Goal: Information Seeking & Learning: Learn about a topic

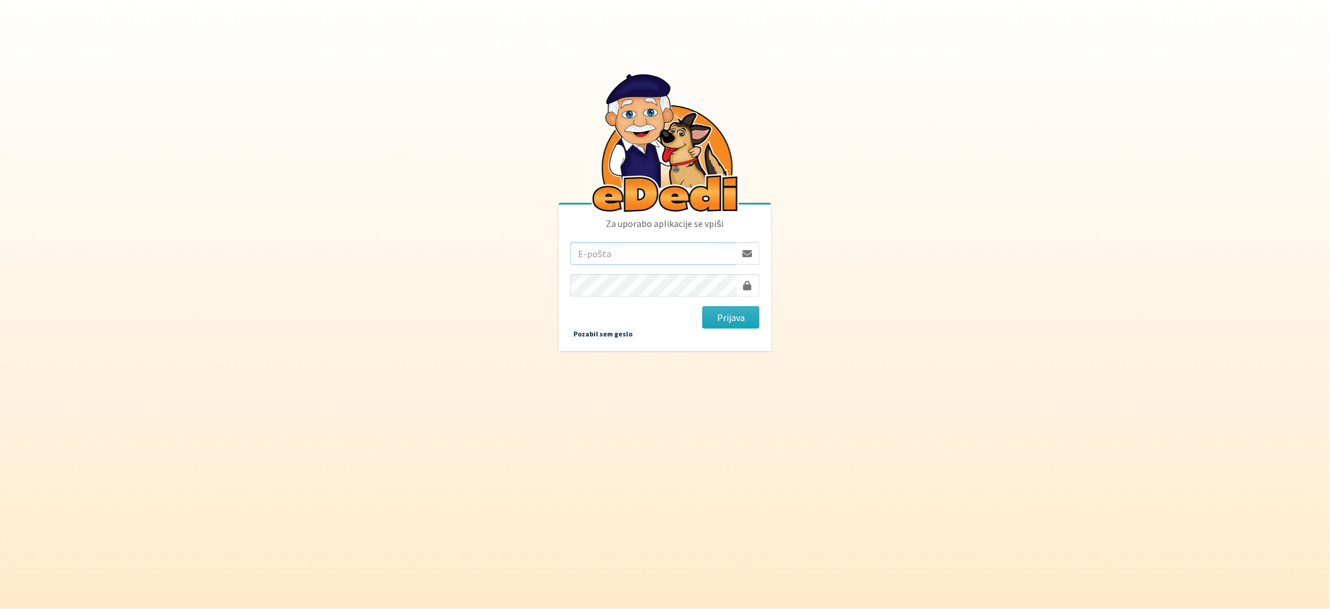
type input "[EMAIL_ADDRESS][DOMAIN_NAME]"
click at [723, 317] on button "Prijava" at bounding box center [730, 317] width 57 height 22
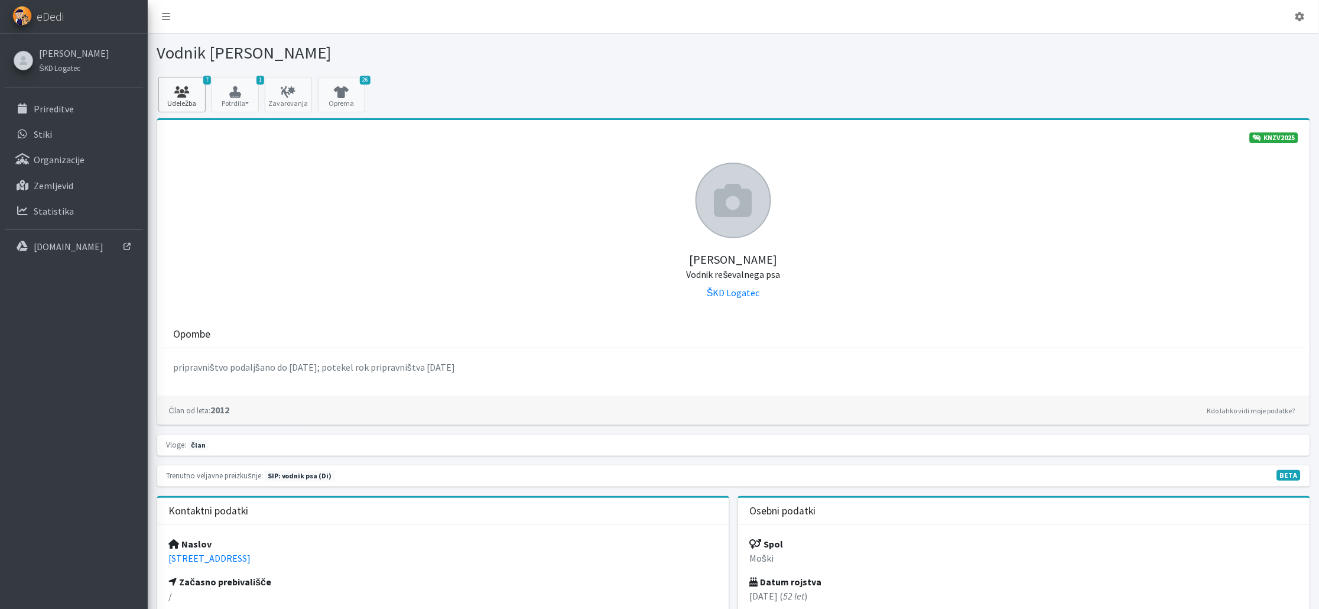
click at [186, 103] on link "7 Udeležba" at bounding box center [181, 94] width 47 height 35
click at [64, 109] on p "Prireditve" at bounding box center [54, 109] width 40 height 12
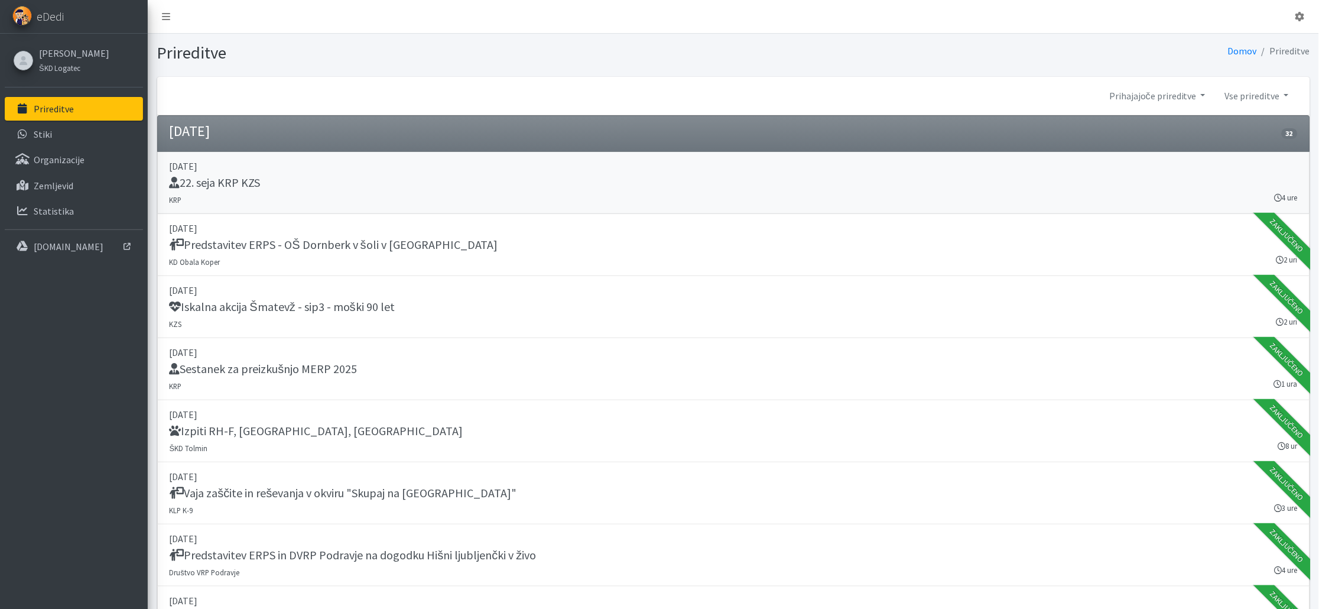
click at [707, 187] on div "22. seja KRP KZS" at bounding box center [734, 184] width 1128 height 17
click at [351, 366] on h5 "Sestanek za preizkušnjo MERP 2025" at bounding box center [264, 369] width 188 height 14
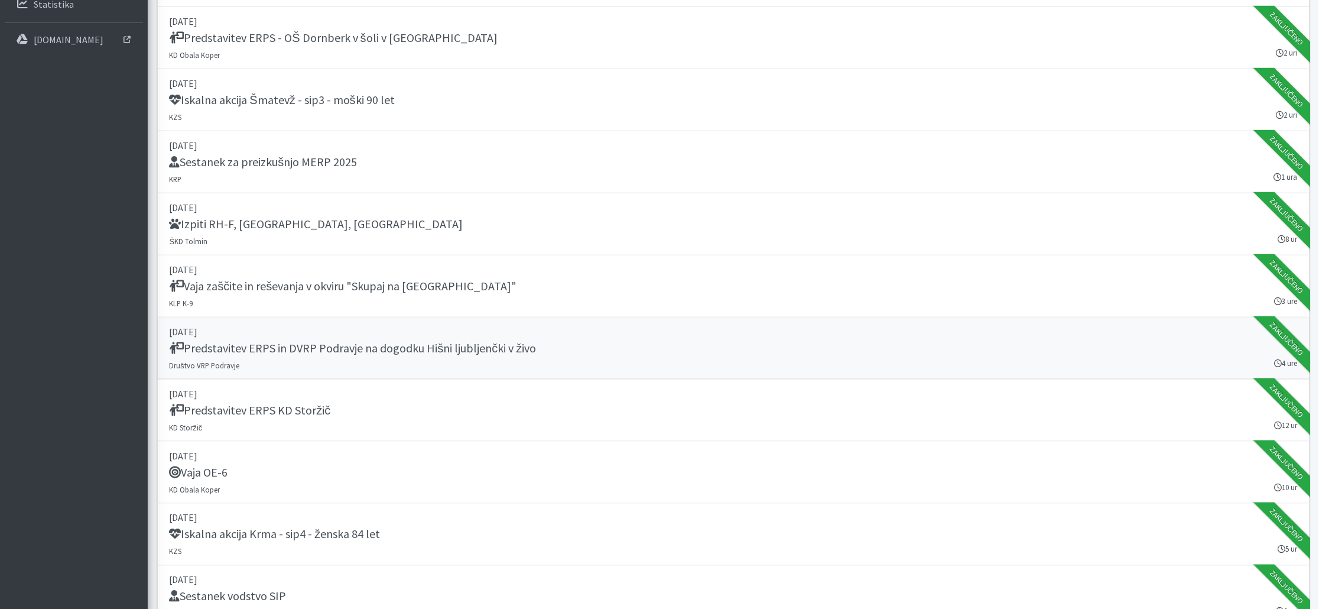
scroll to position [210, 0]
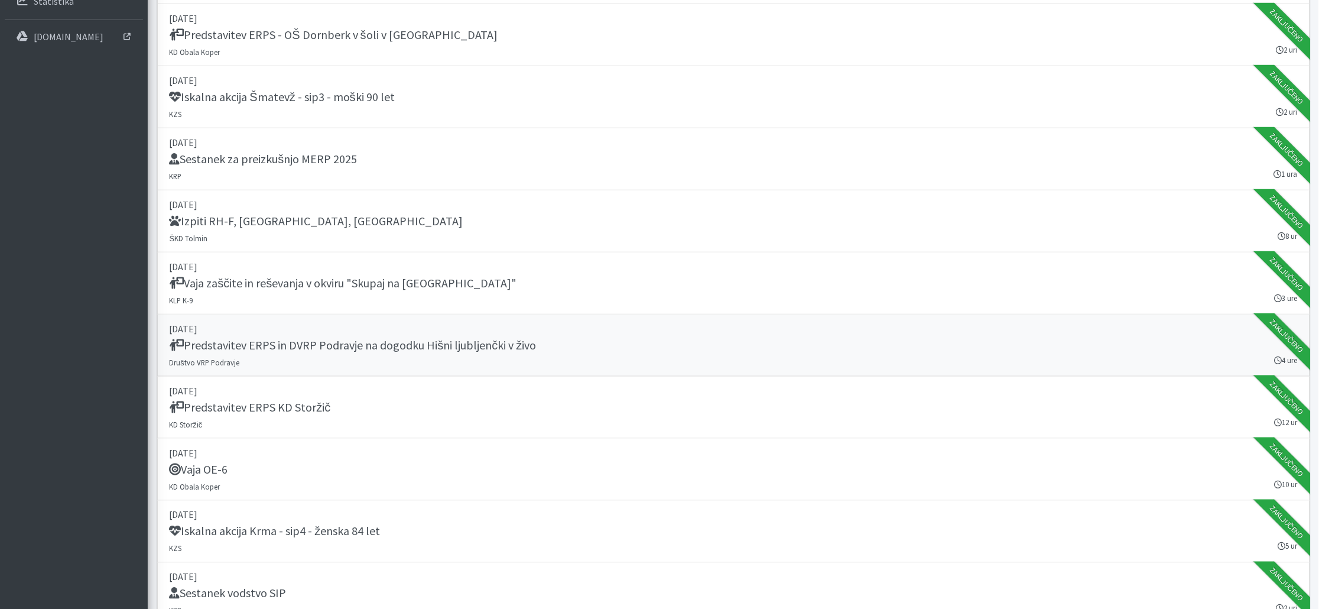
click at [385, 348] on link "06. september 2025 Predstavitev ERPS in DVRP Podravje na dogodku Hišni ljubljen…" at bounding box center [733, 345] width 1153 height 62
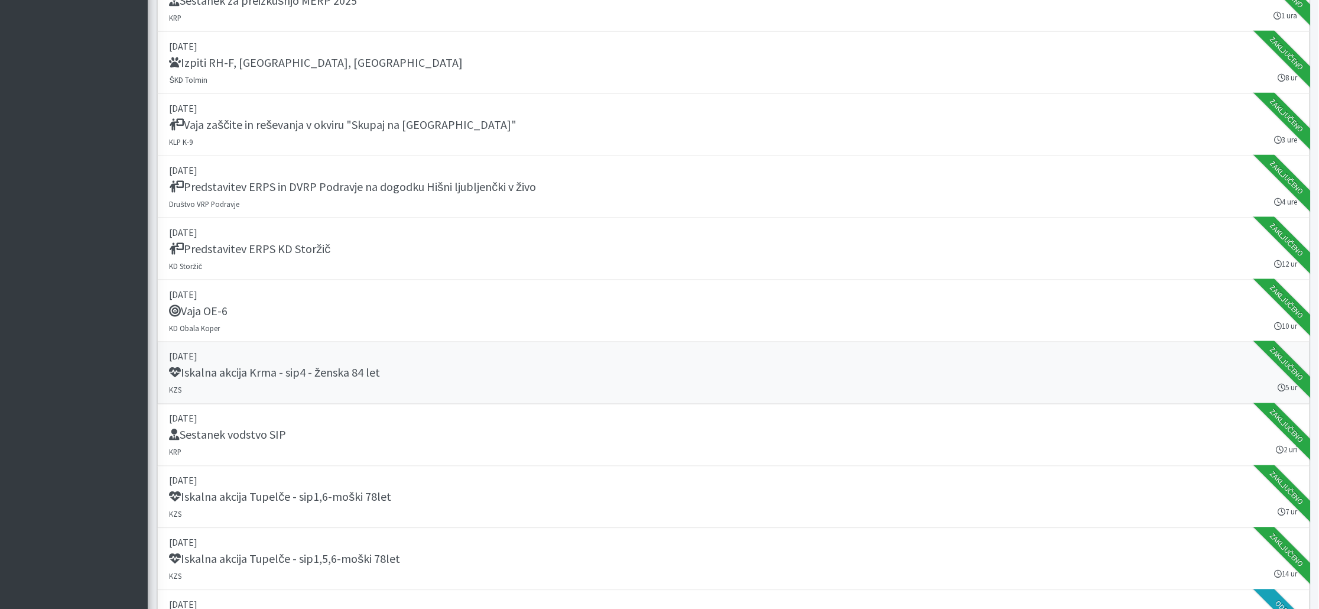
scroll to position [395, 0]
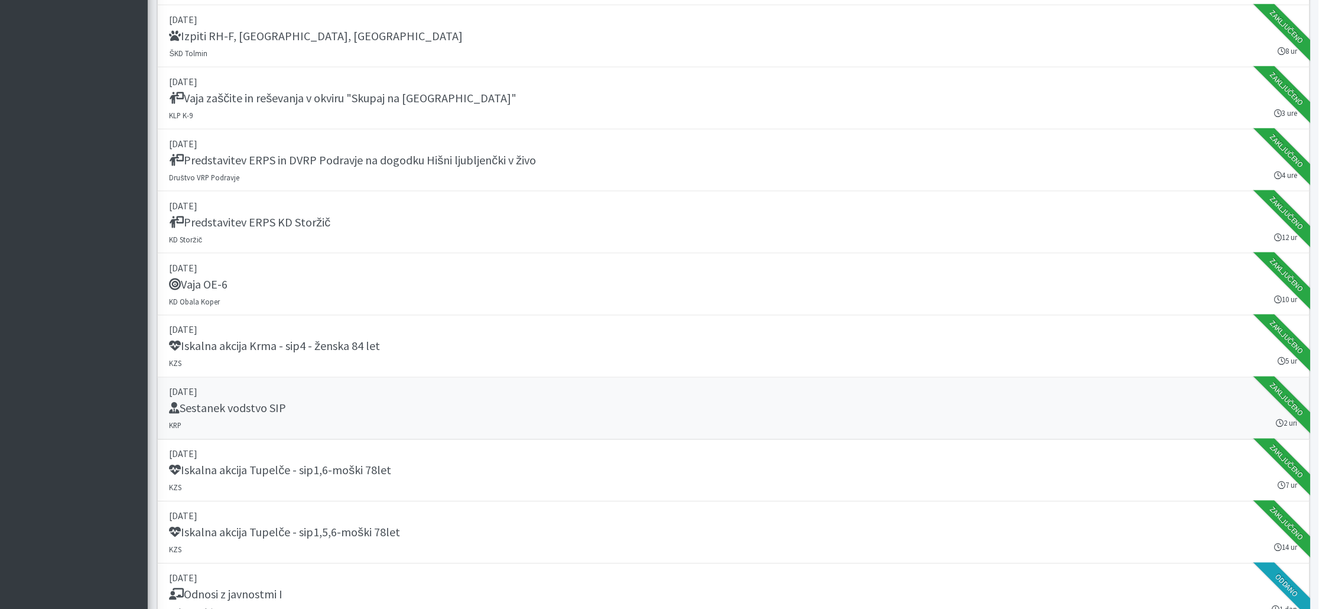
click at [262, 408] on link "10. september 2025 Sestanek vodstvo SIP KRP 2 uri Zaključeno" at bounding box center [733, 409] width 1153 height 62
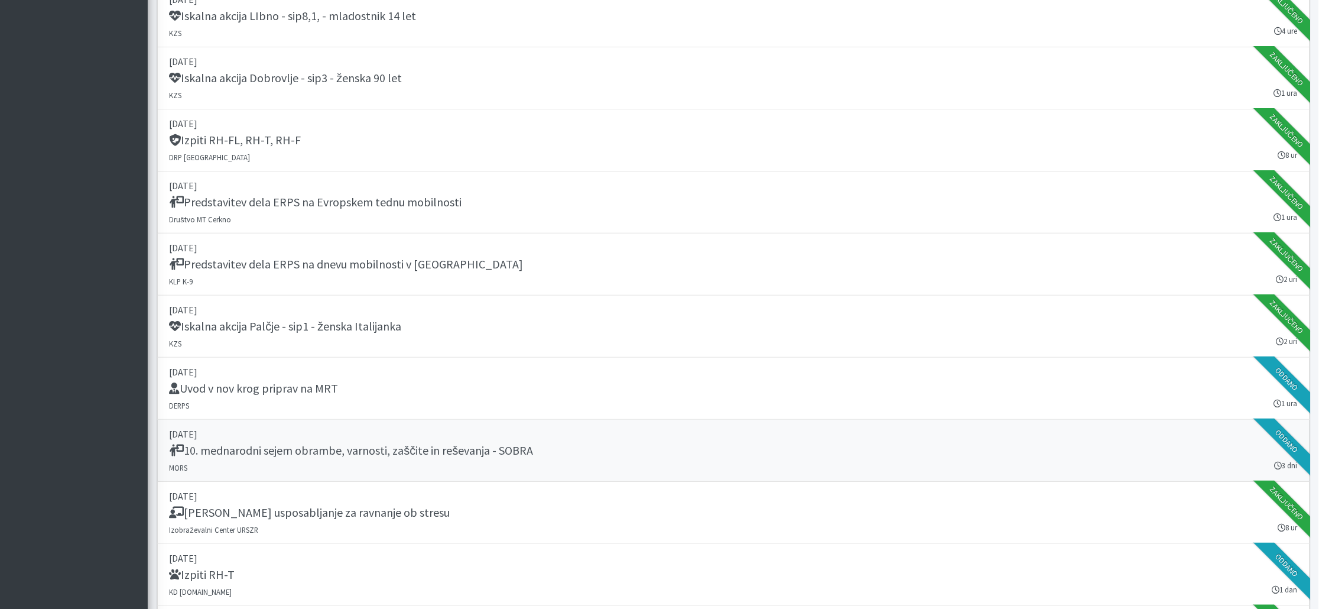
scroll to position [1349, 0]
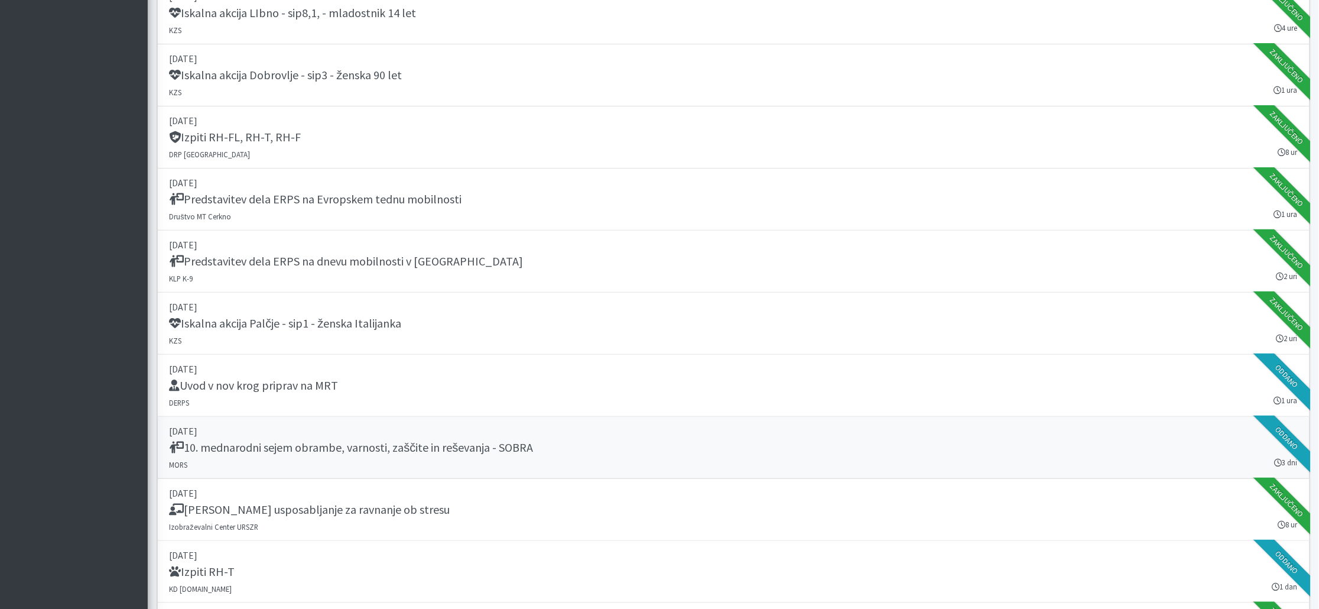
click at [473, 418] on link "24. september 2025 10. mednarodni sejem obrambe, varnosti, zaščite in reševanja…" at bounding box center [733, 448] width 1153 height 62
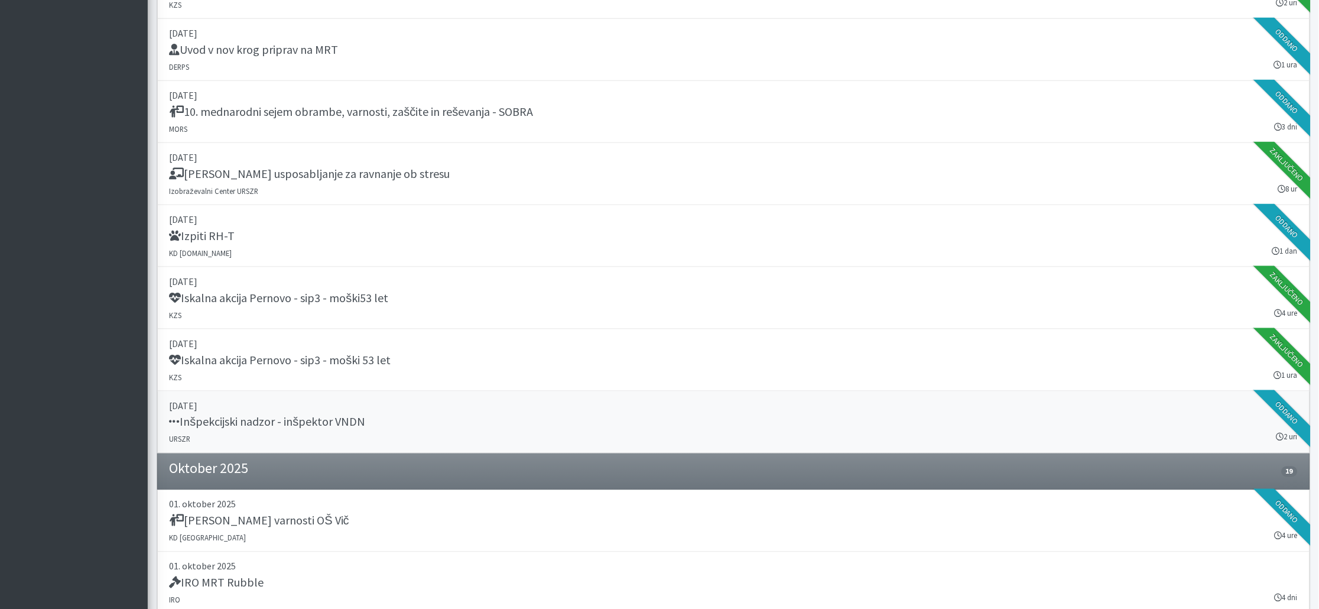
scroll to position [1755, 0]
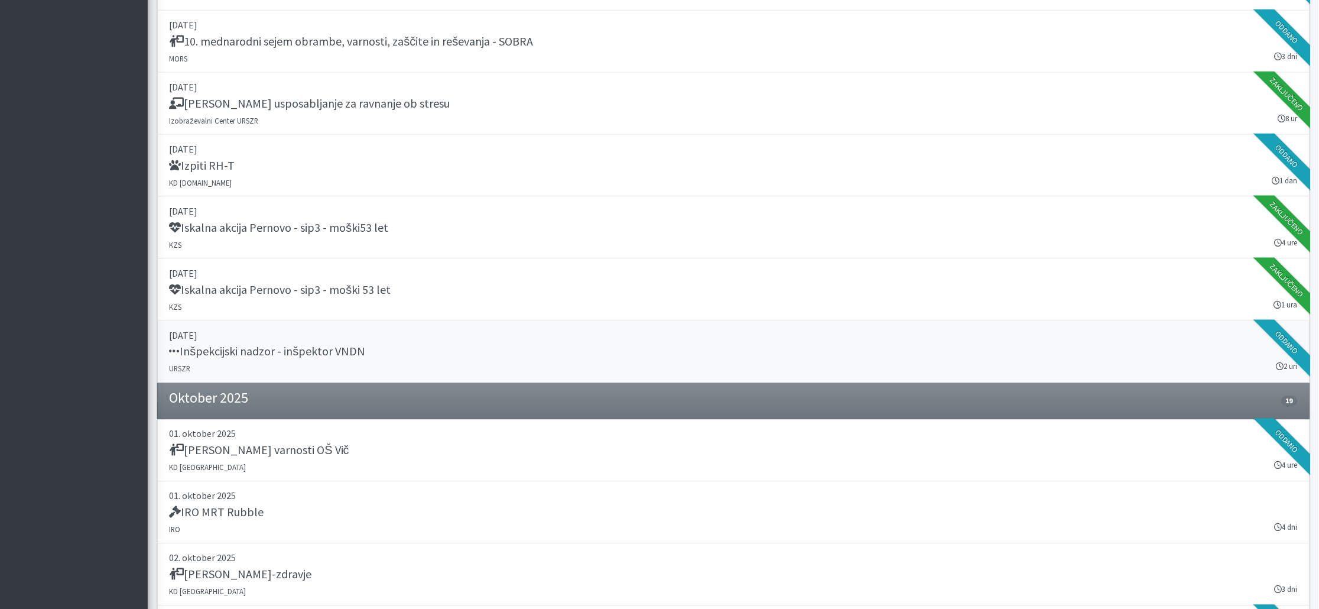
click at [251, 345] on h5 "Inšpekcijski nadzor - inšpektor VNDN" at bounding box center [268, 352] width 196 height 14
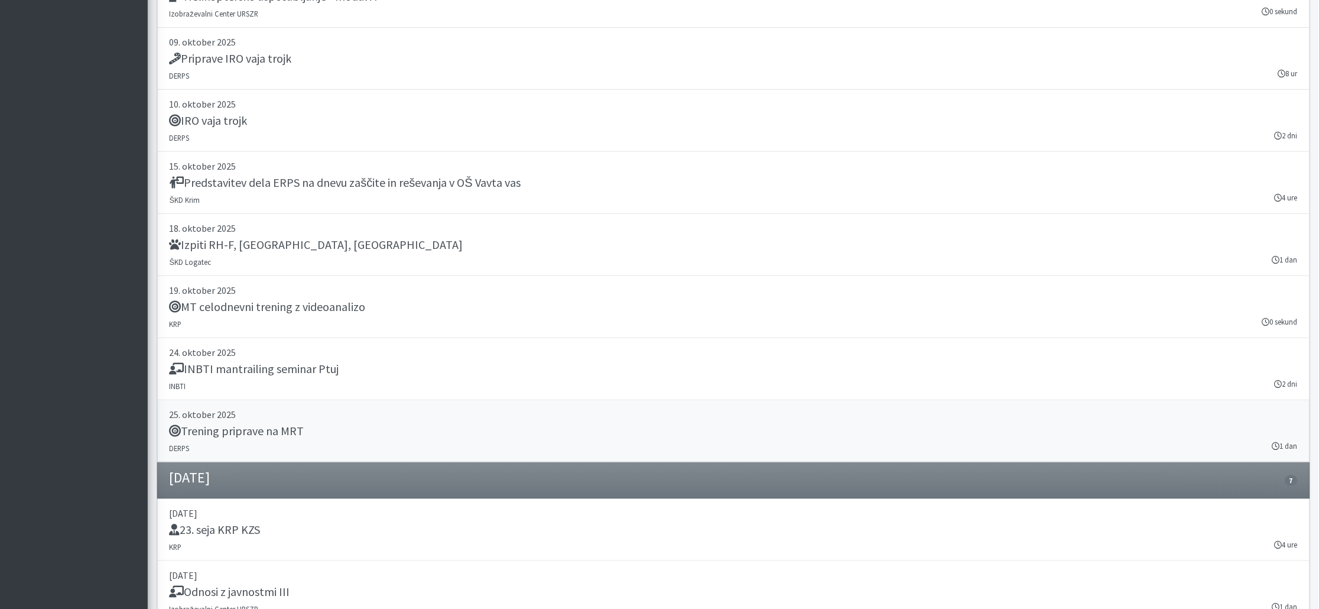
scroll to position [1217, 0]
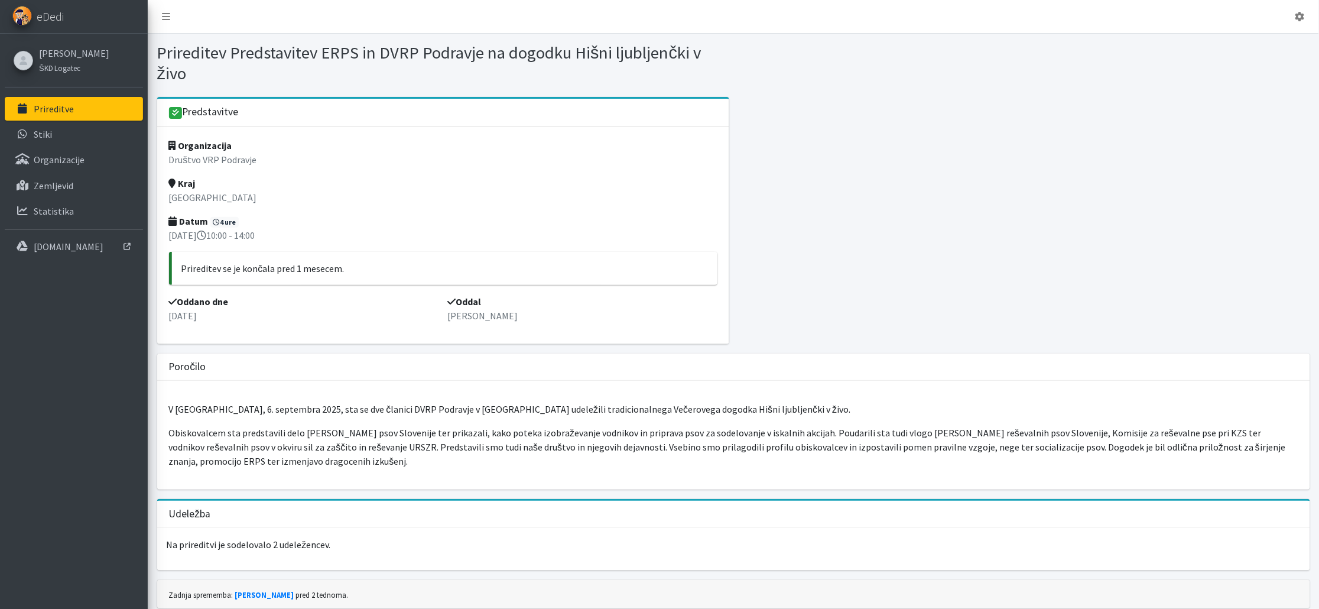
scroll to position [2, 0]
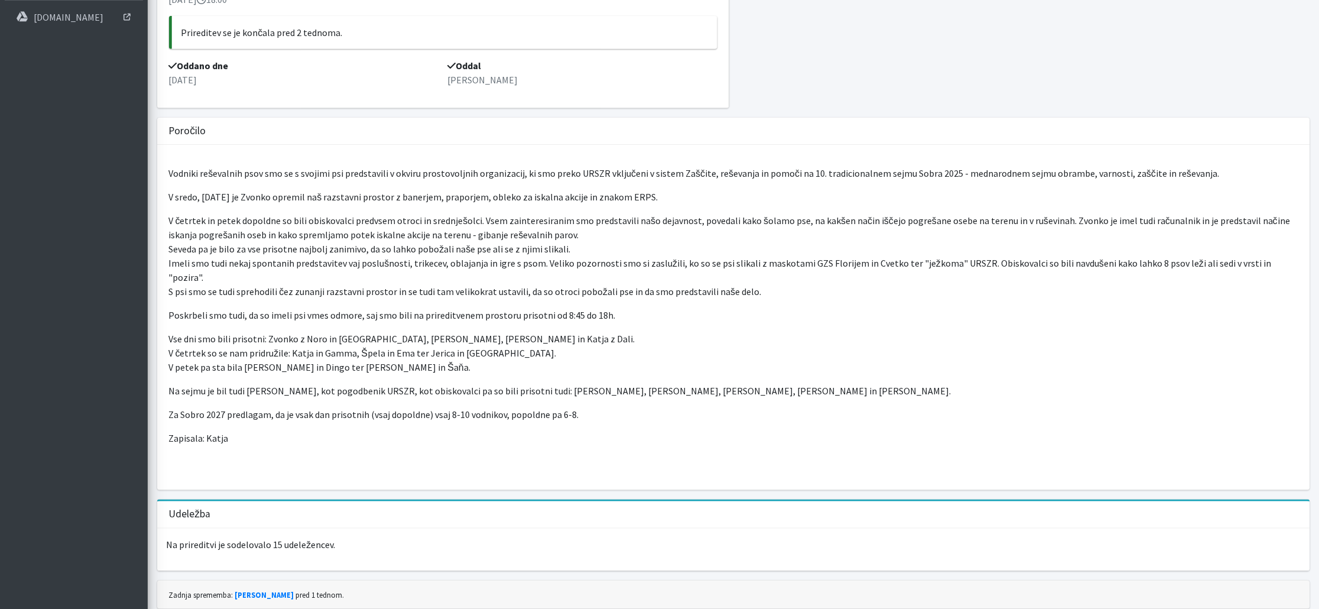
scroll to position [247, 0]
